Goal: Transaction & Acquisition: Purchase product/service

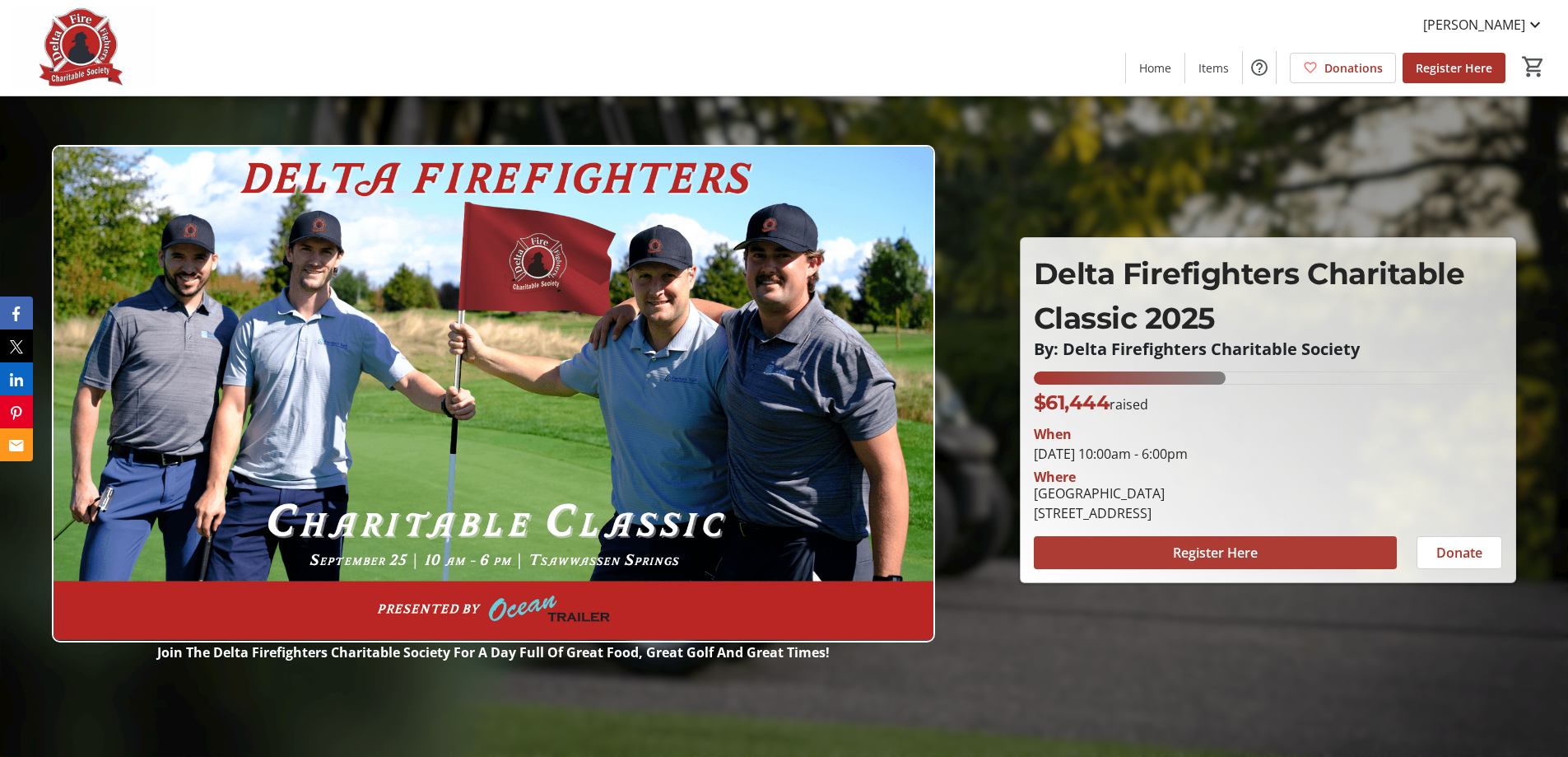
click at [1219, 536] on span at bounding box center [1216, 552] width 363 height 39
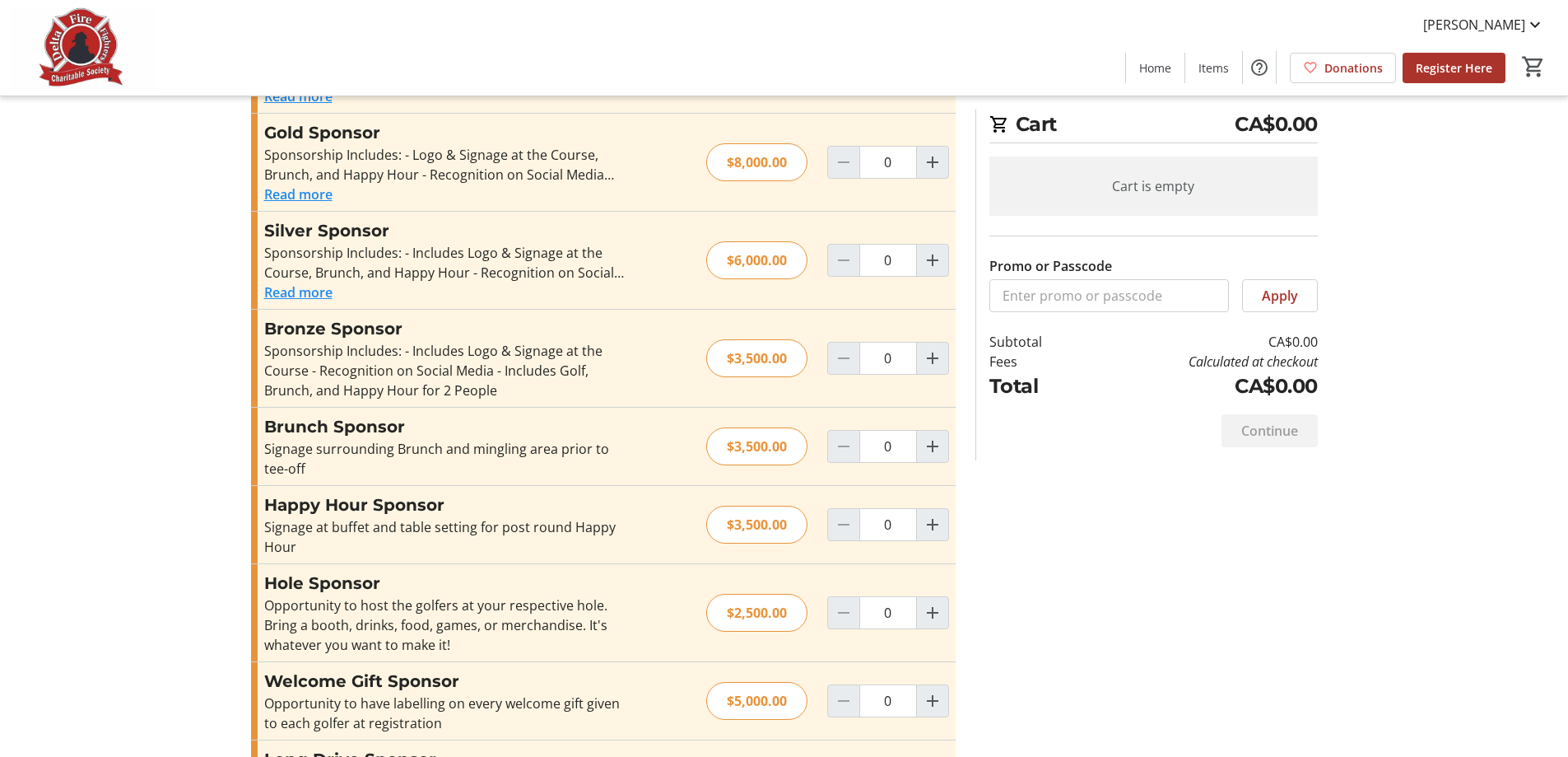
scroll to position [412, 0]
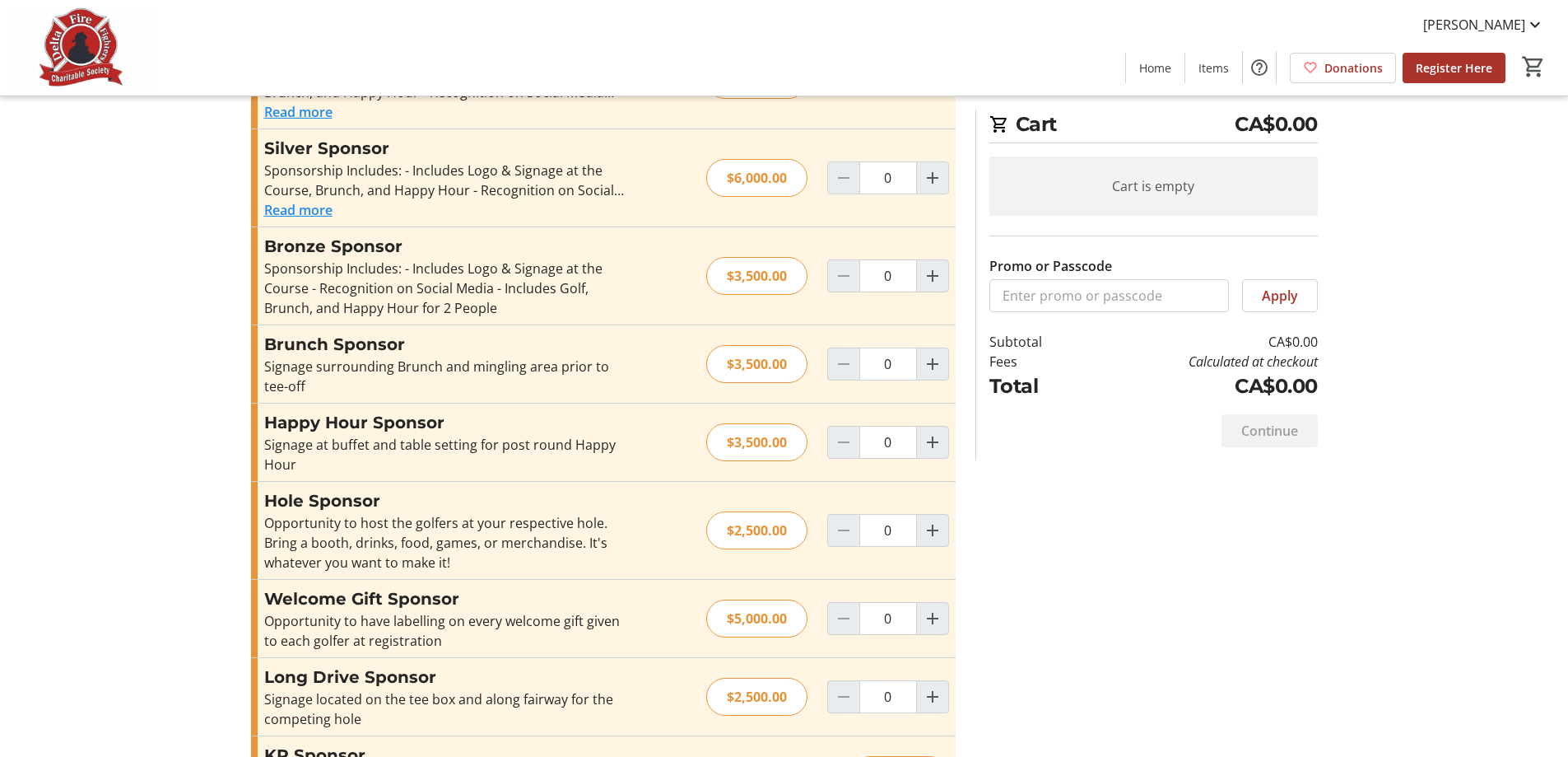
click at [419, 531] on div "Opportunity to host the golfers at your respective hole. Bring a booth, drinks,…" at bounding box center [444, 542] width 360 height 60
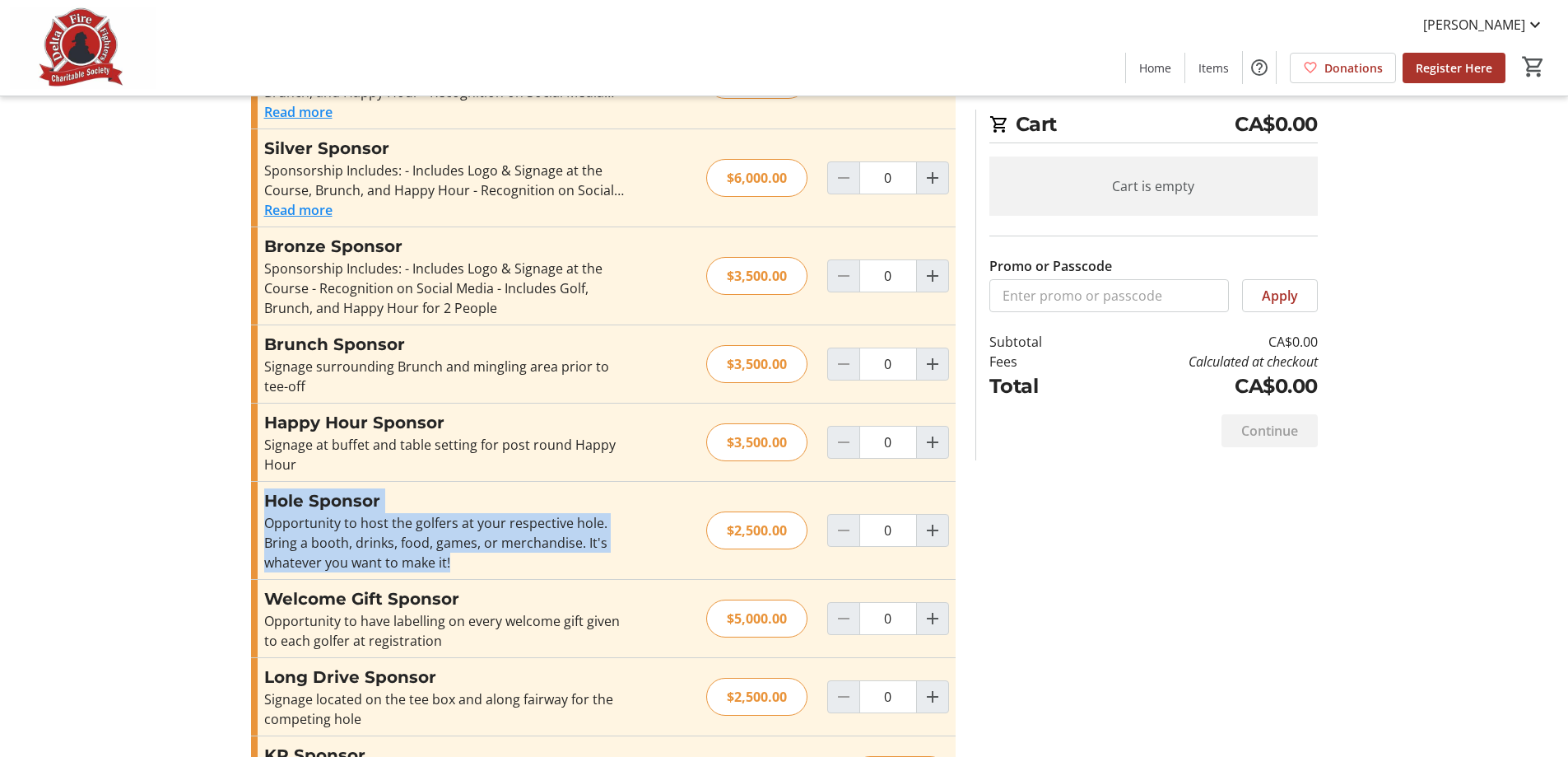
drag, startPoint x: 528, startPoint y: 569, endPoint x: 266, endPoint y: 498, distance: 271.4
click at [266, 498] on div "Hole Sponsor Opportunity to host the golfers at your respective hole. Bring a b…" at bounding box center [444, 530] width 360 height 84
click at [327, 517] on div "Opportunity to host the golfers at your respective hole. Bring a booth, drinks,…" at bounding box center [444, 542] width 360 height 60
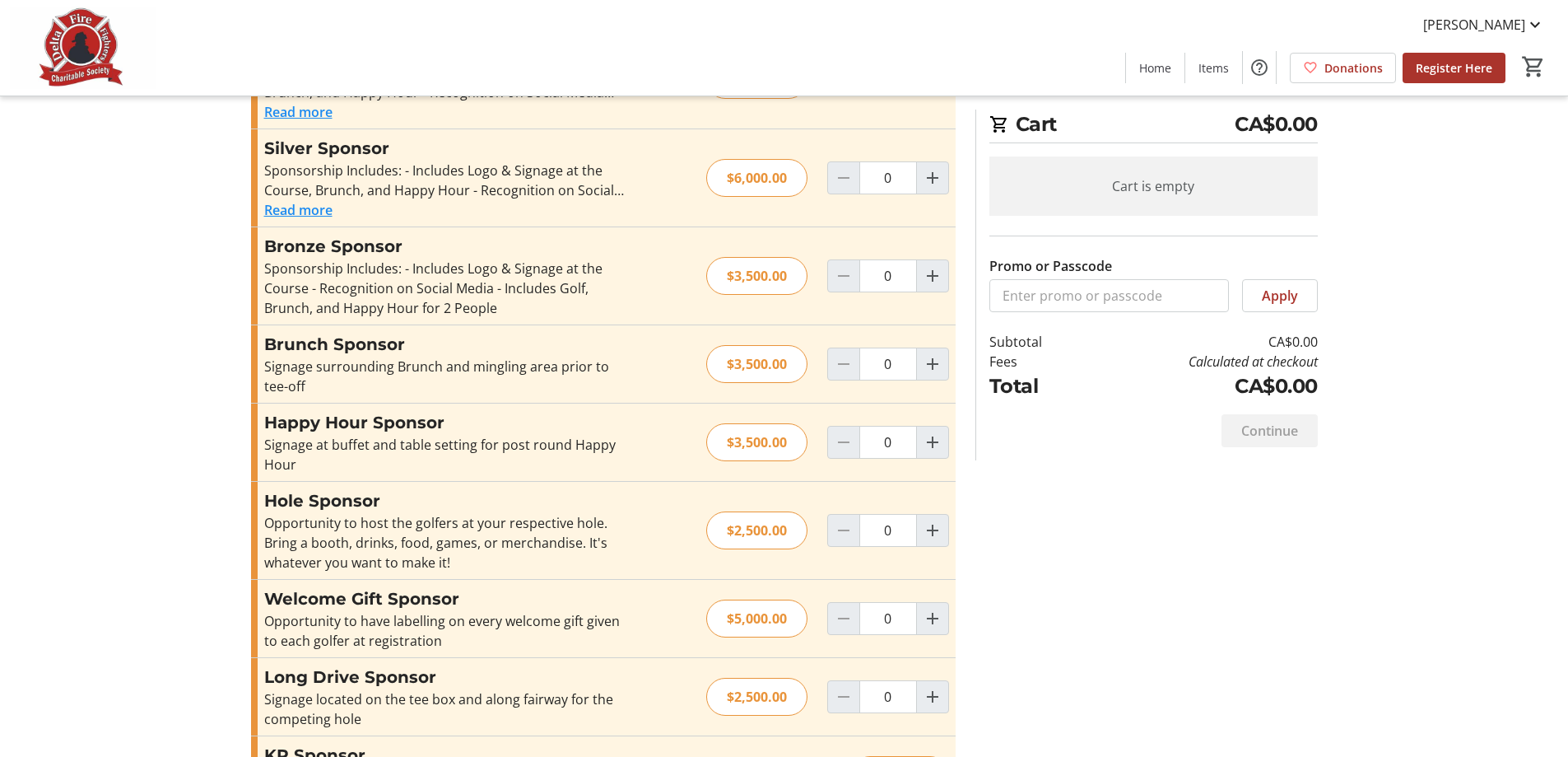
click at [541, 516] on div "Opportunity to host the golfers at your respective hole. Bring a booth, drinks,…" at bounding box center [444, 542] width 360 height 60
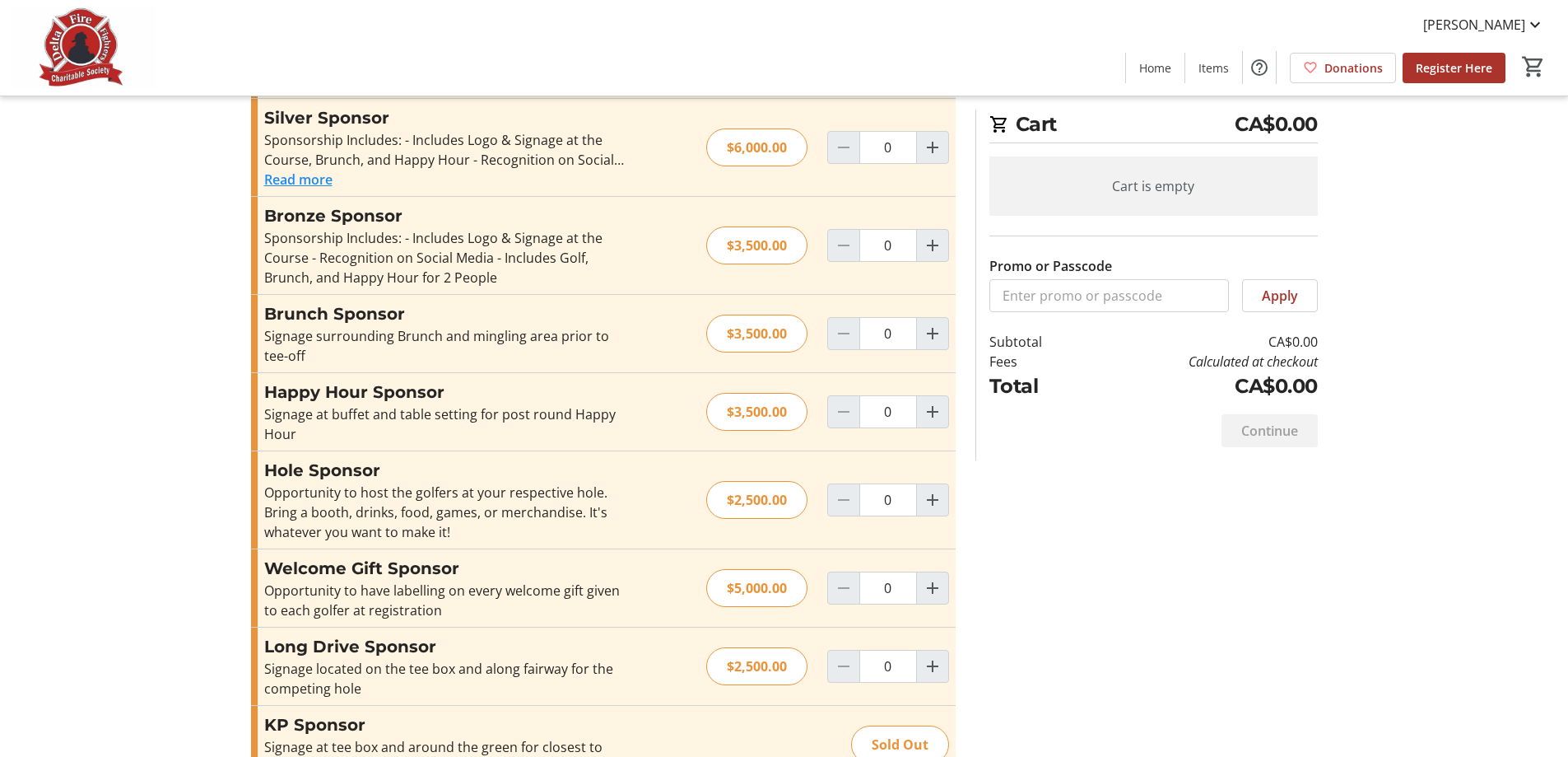
scroll to position [488, 0]
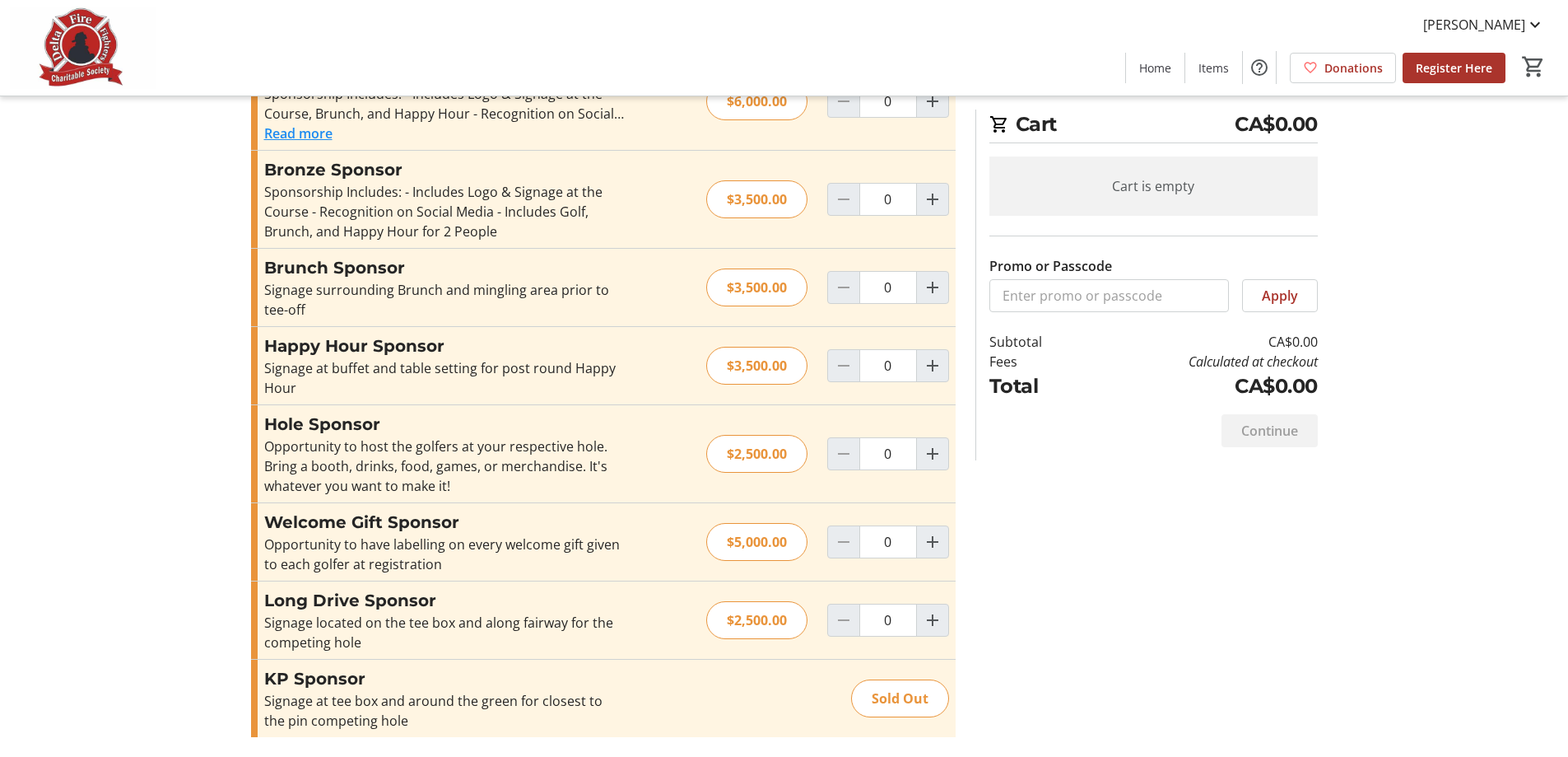
click at [528, 466] on div "Opportunity to host the golfers at your respective hole. Bring a booth, drinks,…" at bounding box center [444, 466] width 360 height 60
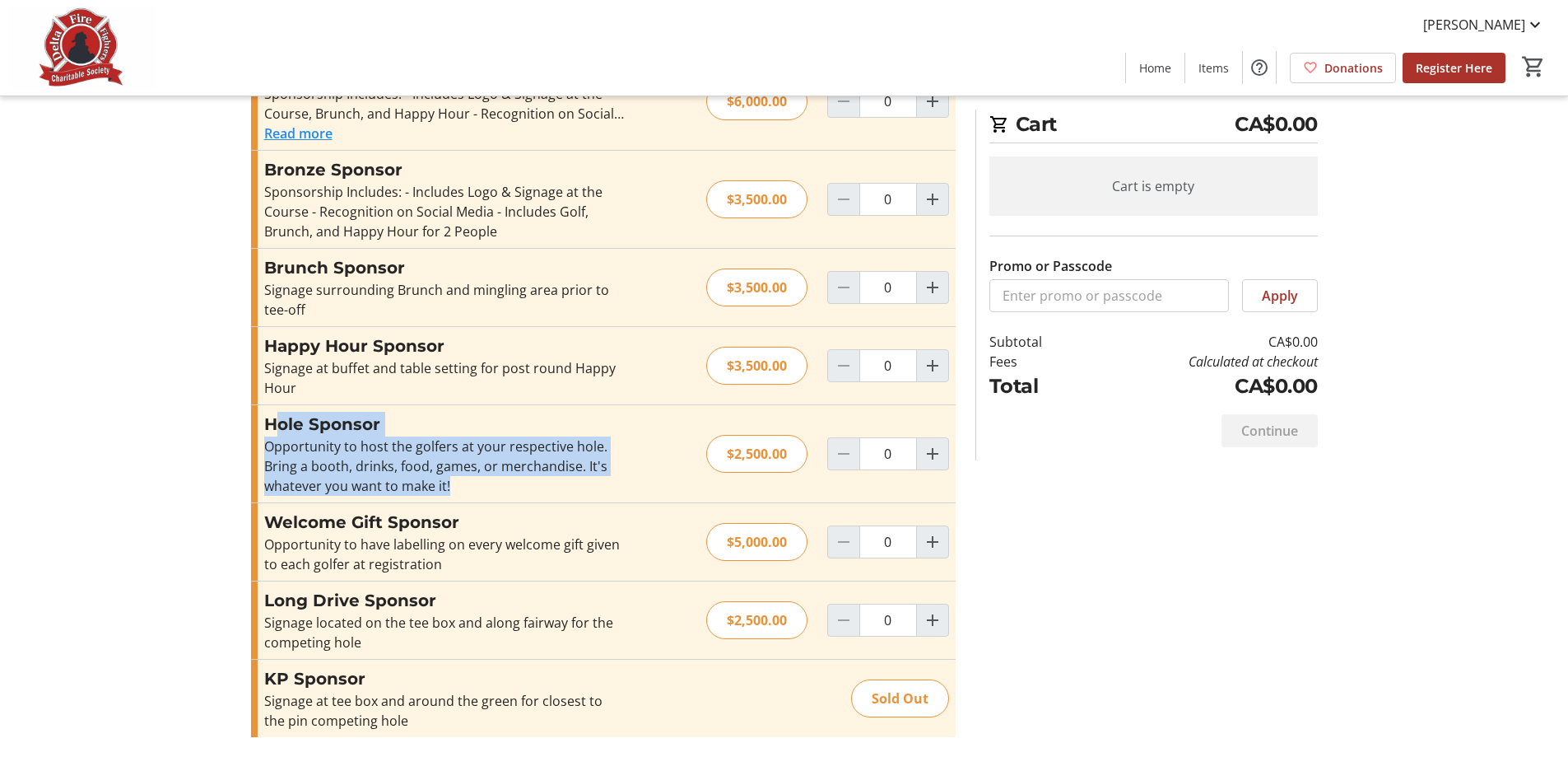
drag, startPoint x: 528, startPoint y: 489, endPoint x: 281, endPoint y: 417, distance: 257.3
click at [281, 417] on div "Hole Sponsor Opportunity to host the golfers at your respective hole. Bring a b…" at bounding box center [444, 454] width 360 height 84
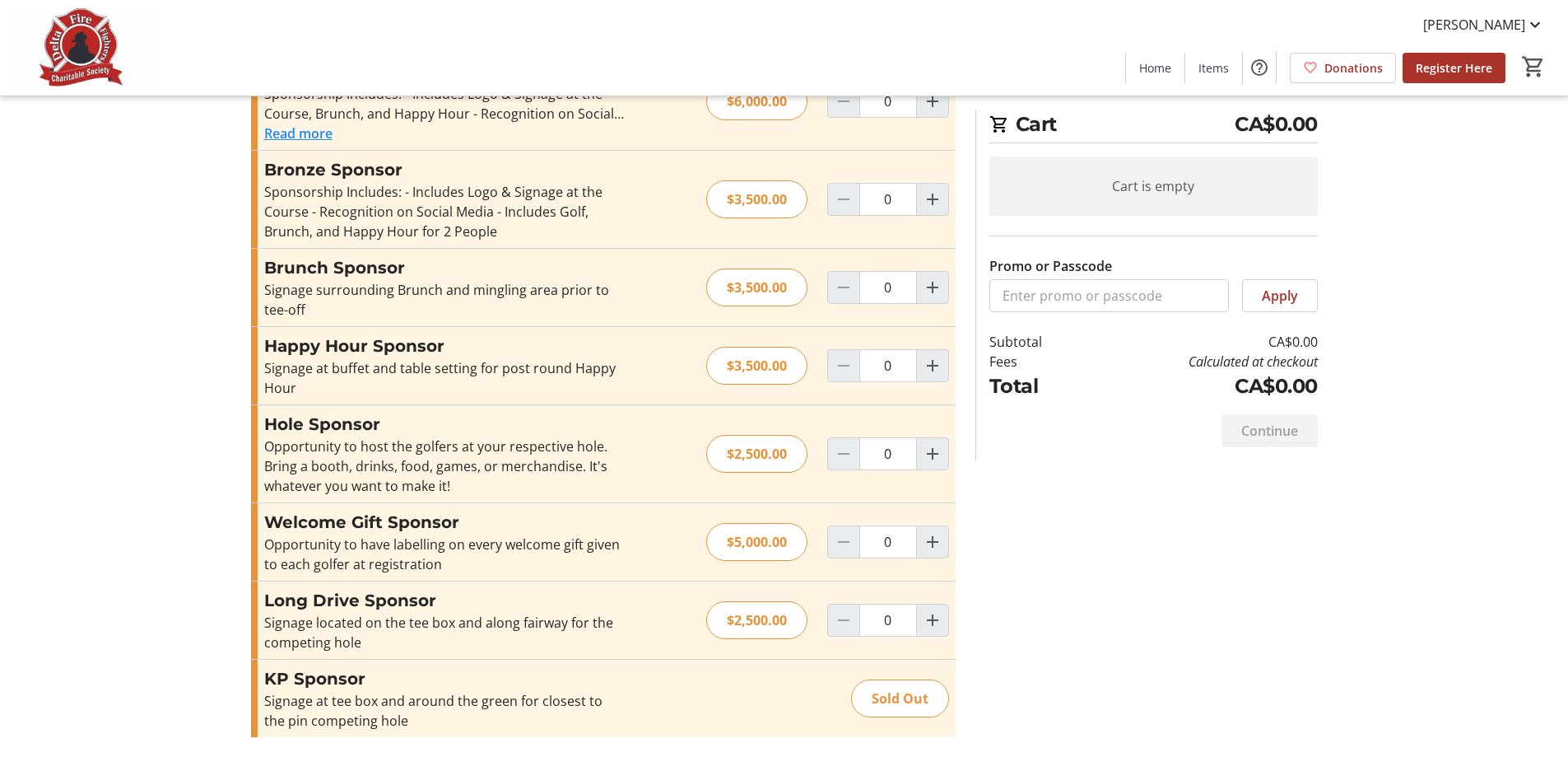
click at [143, 516] on tr-checkout-feature-upsell-ui "Cart CA$0.00 Cart is empty Promo or Passcode Apply Subtotal CA$0.00 Fees Calcul…" at bounding box center [784, 134] width 1568 height 1244
